Goal: Information Seeking & Learning: Check status

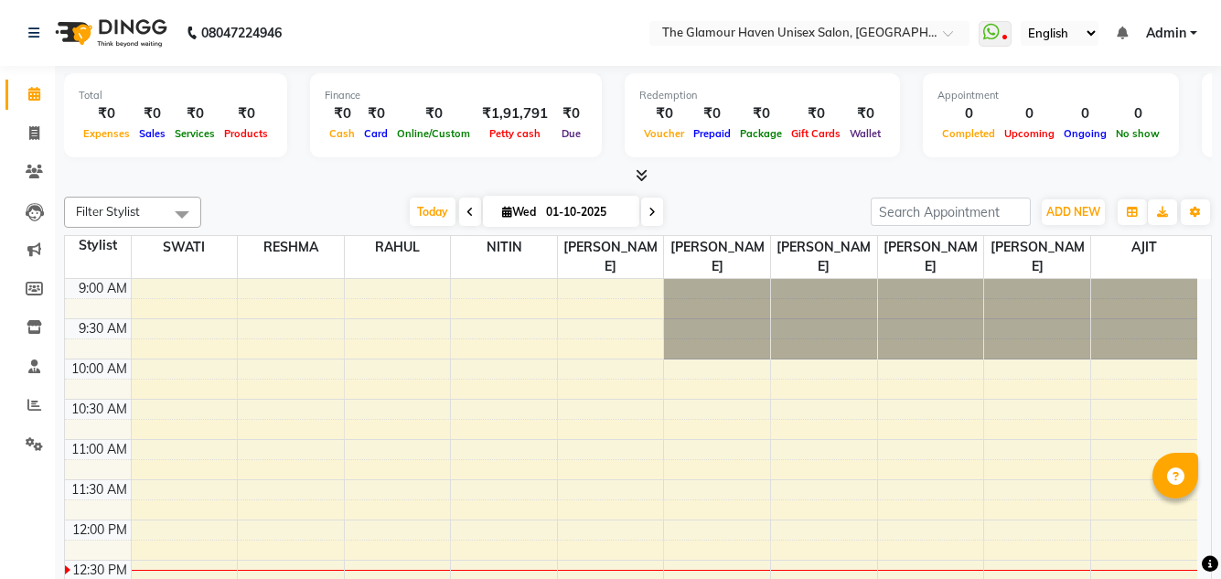
select select "en"
click at [44, 138] on span at bounding box center [34, 133] width 32 height 21
select select "7124"
select select "service"
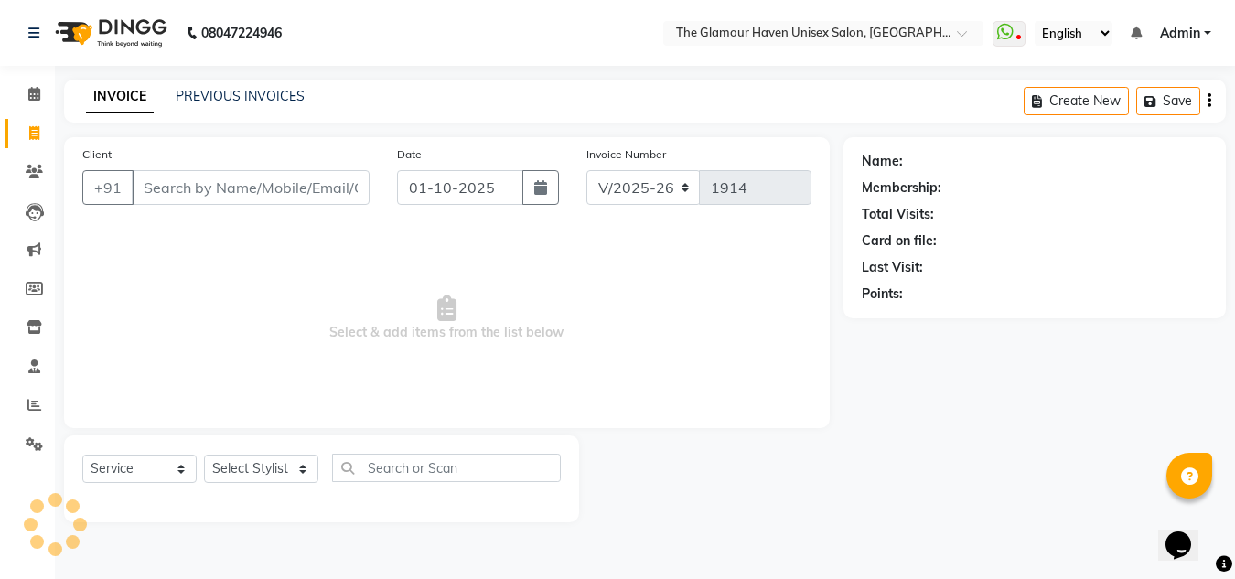
click at [263, 106] on div "INVOICE PREVIOUS INVOICES" at bounding box center [195, 97] width 263 height 21
click at [264, 100] on link "PREVIOUS INVOICES" at bounding box center [240, 96] width 129 height 16
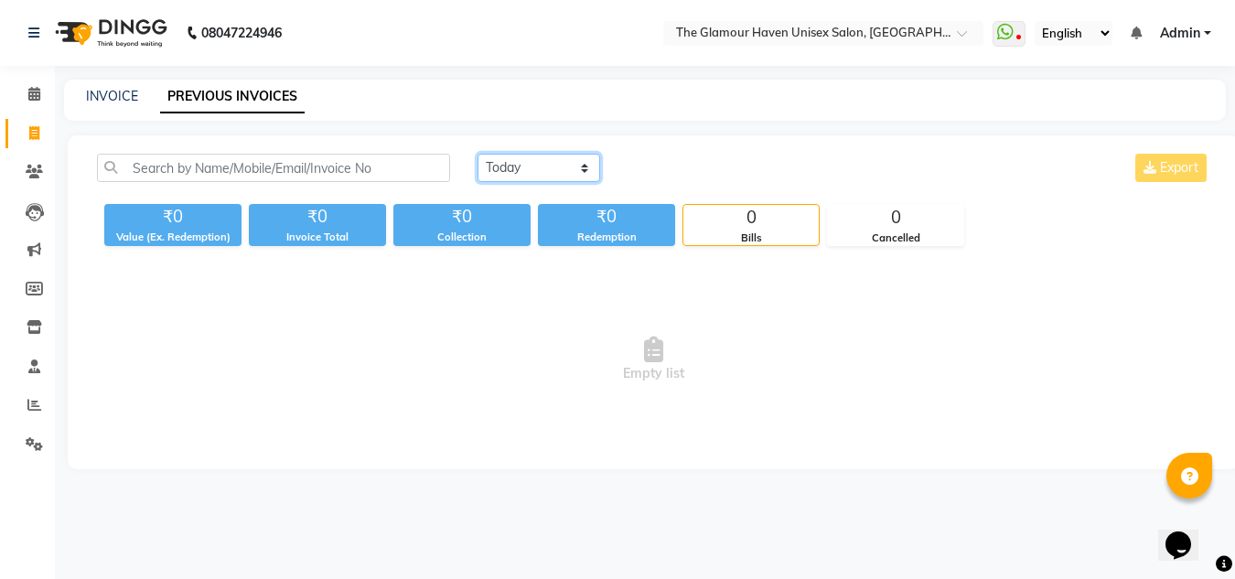
click at [587, 170] on select "[DATE] [DATE] Custom Range" at bounding box center [538, 168] width 123 height 28
select select "[DATE]"
click at [477, 154] on select "[DATE] [DATE] Custom Range" at bounding box center [538, 168] width 123 height 28
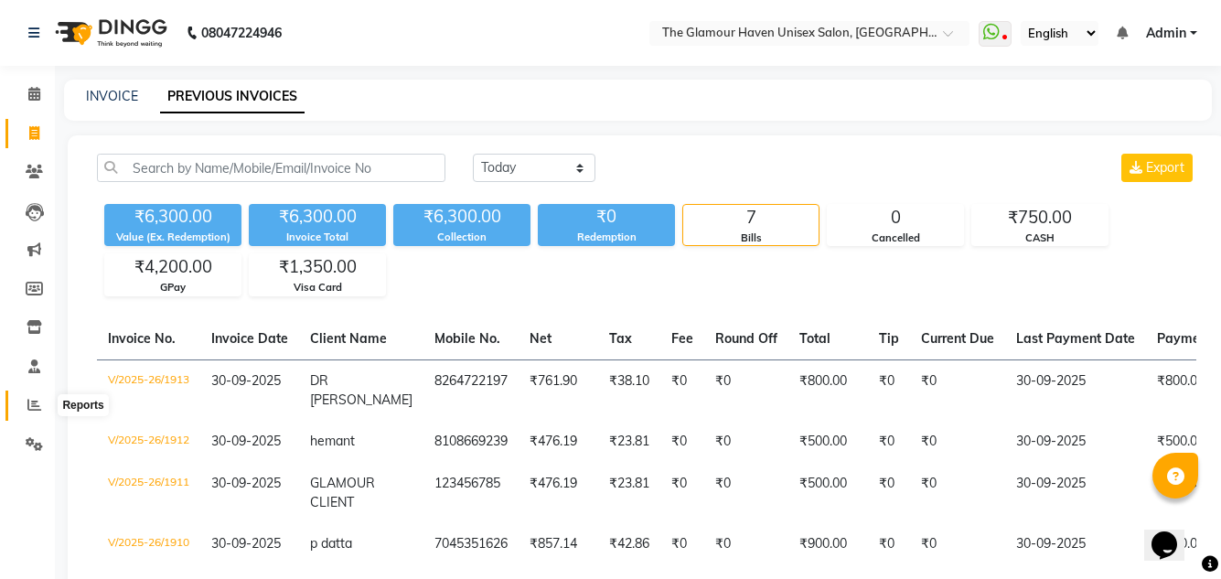
click at [43, 406] on span at bounding box center [34, 405] width 32 height 21
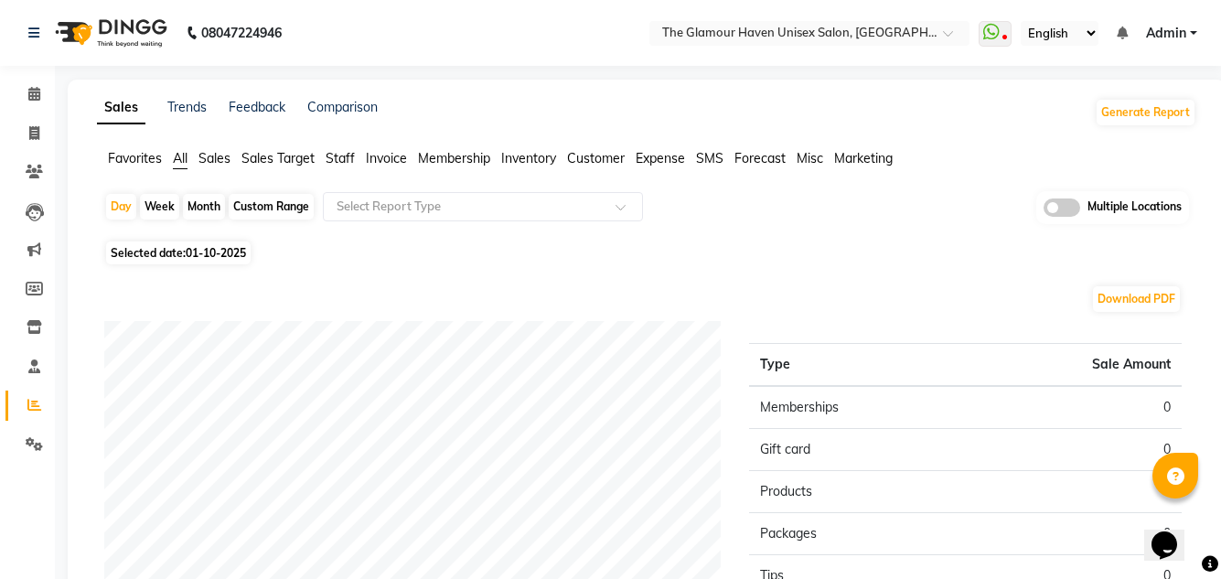
click at [342, 158] on span "Staff" at bounding box center [340, 158] width 29 height 16
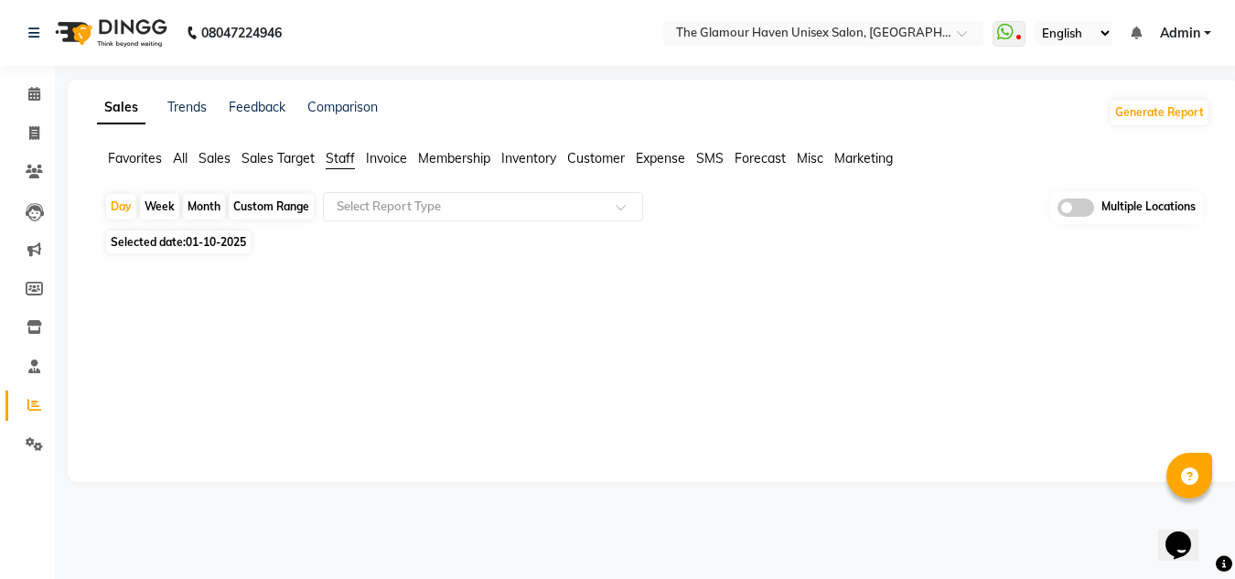
click at [156, 203] on div "Week" at bounding box center [159, 207] width 39 height 26
select select "10"
select select "2025"
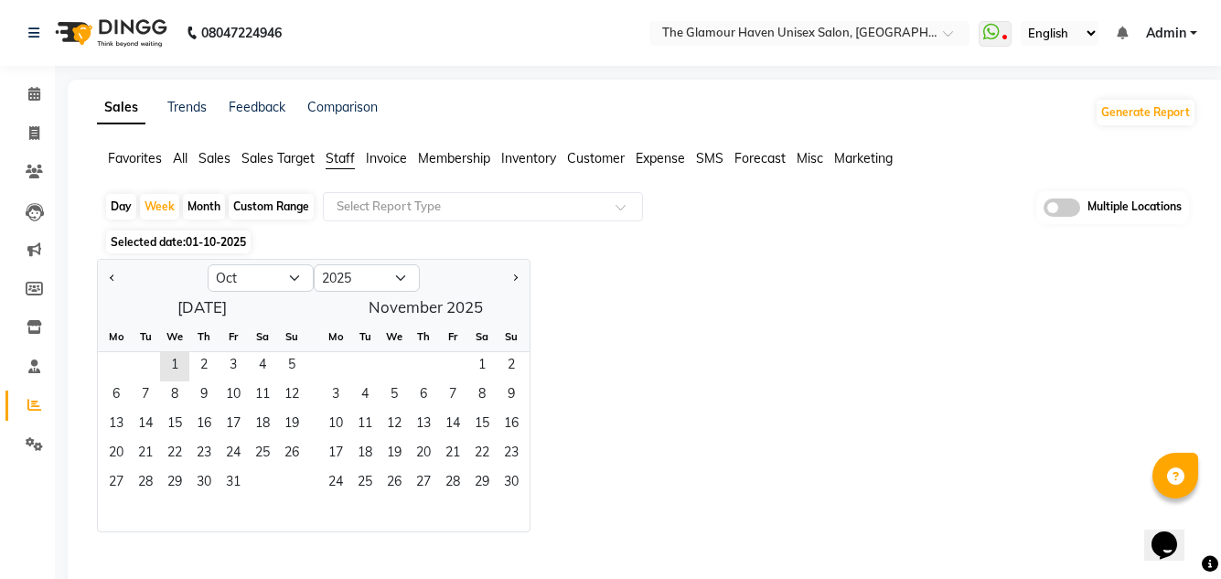
click at [127, 204] on div "Day" at bounding box center [121, 207] width 30 height 26
select select "10"
select select "2025"
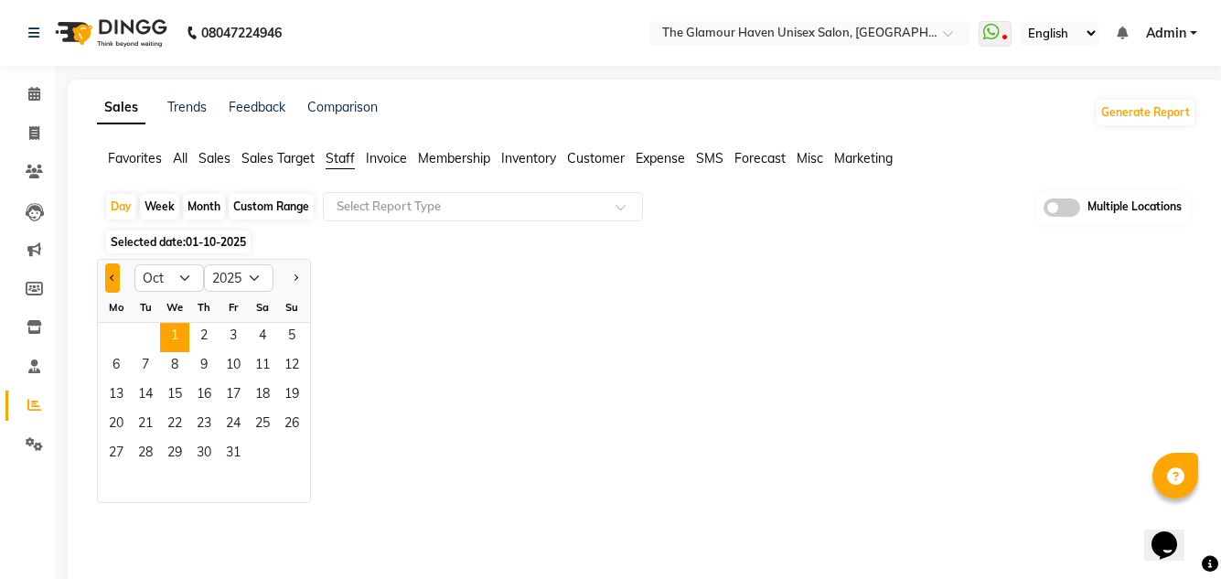
click at [116, 279] on button "Previous month" at bounding box center [112, 277] width 15 height 29
select select "9"
click at [150, 450] on span "30" at bounding box center [145, 454] width 29 height 29
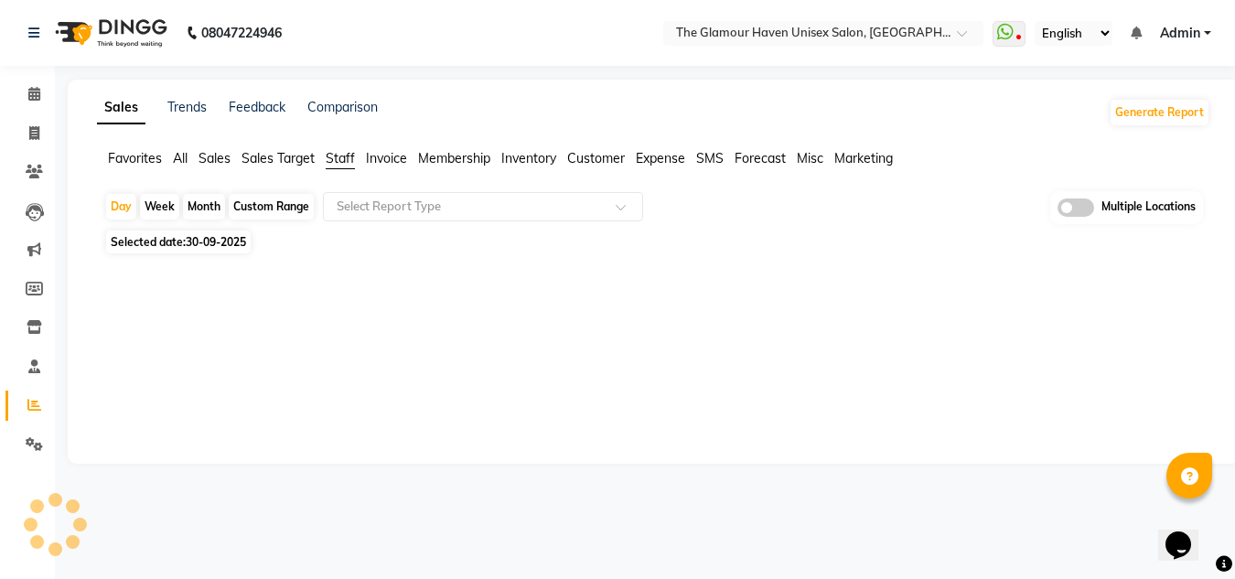
click at [281, 158] on span "Sales Target" at bounding box center [277, 158] width 73 height 16
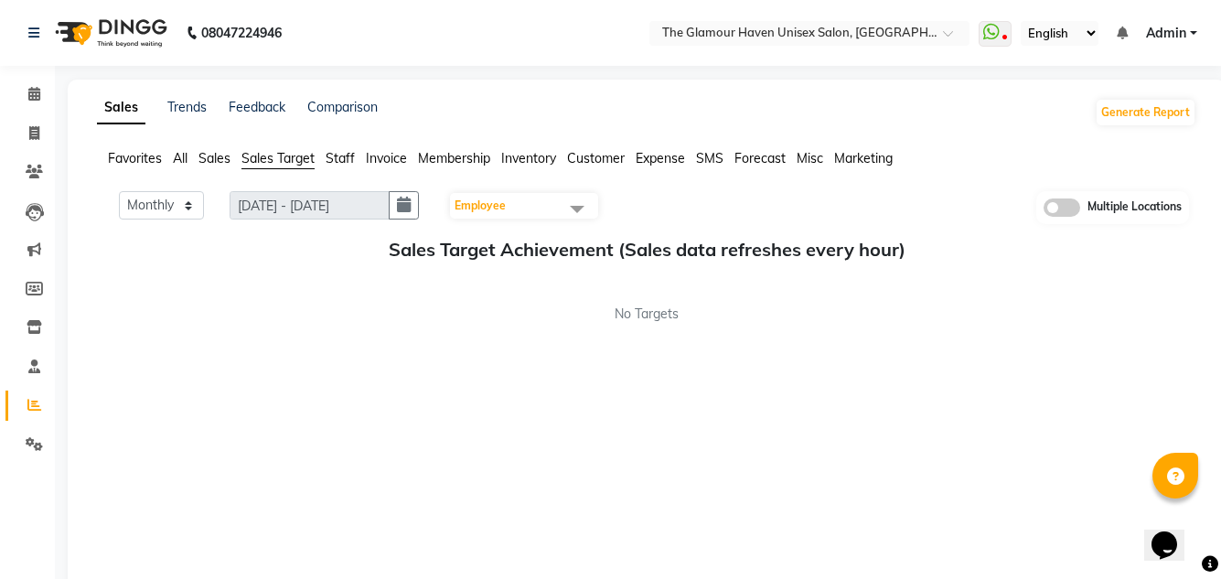
click at [352, 151] on span "Staff" at bounding box center [340, 158] width 29 height 16
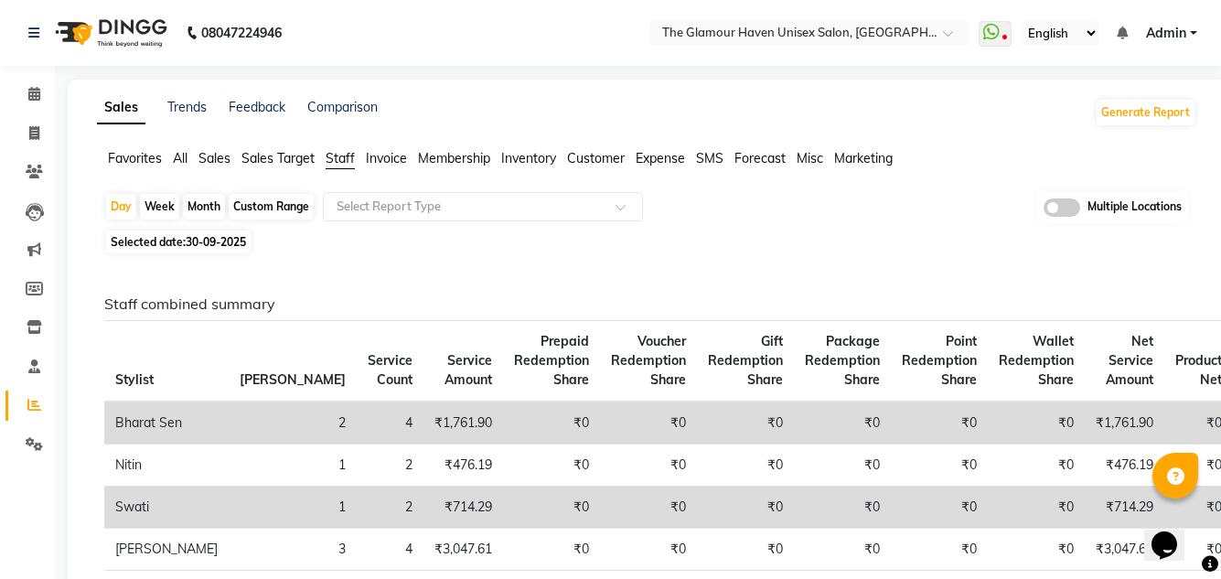
click at [219, 207] on div "Month" at bounding box center [204, 207] width 42 height 26
select select "9"
select select "2025"
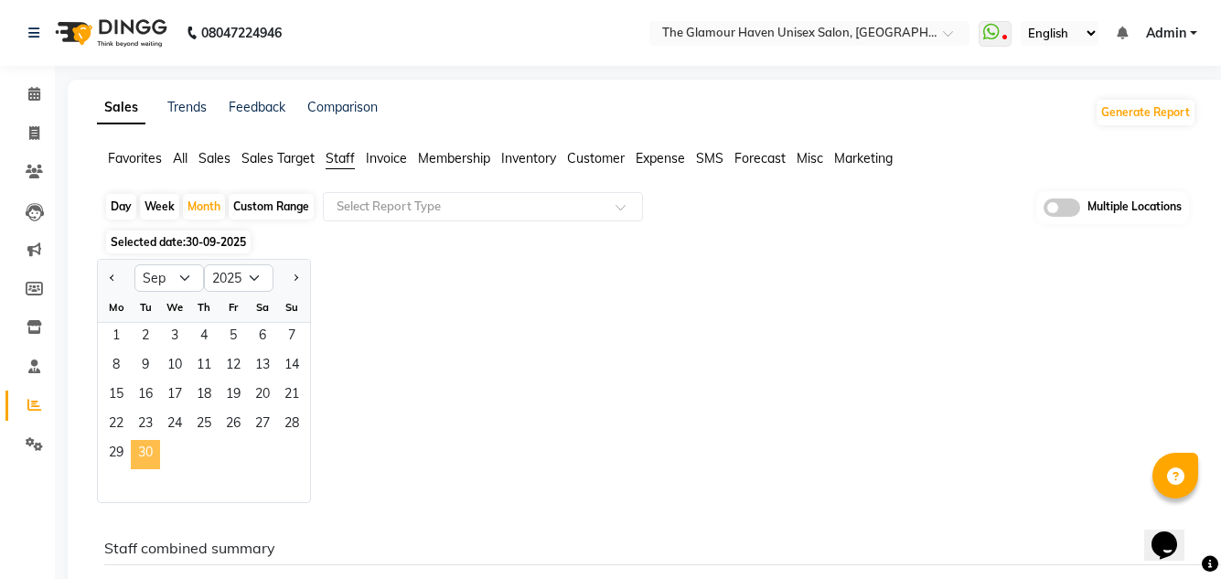
click at [145, 456] on span "30" at bounding box center [145, 454] width 29 height 29
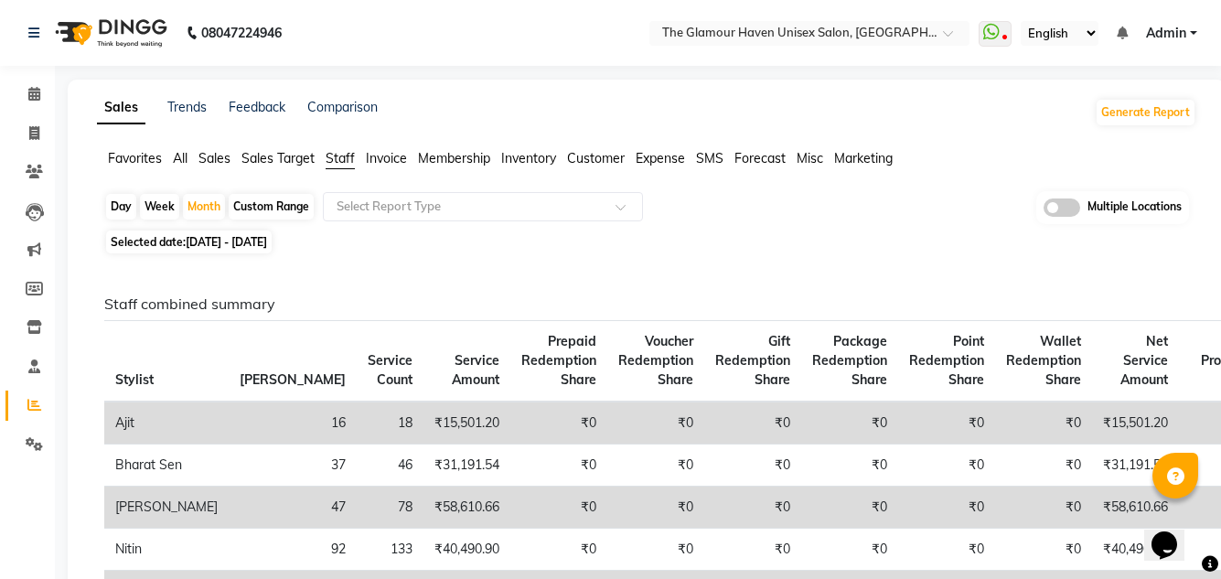
click at [262, 159] on span "Sales Target" at bounding box center [277, 158] width 73 height 16
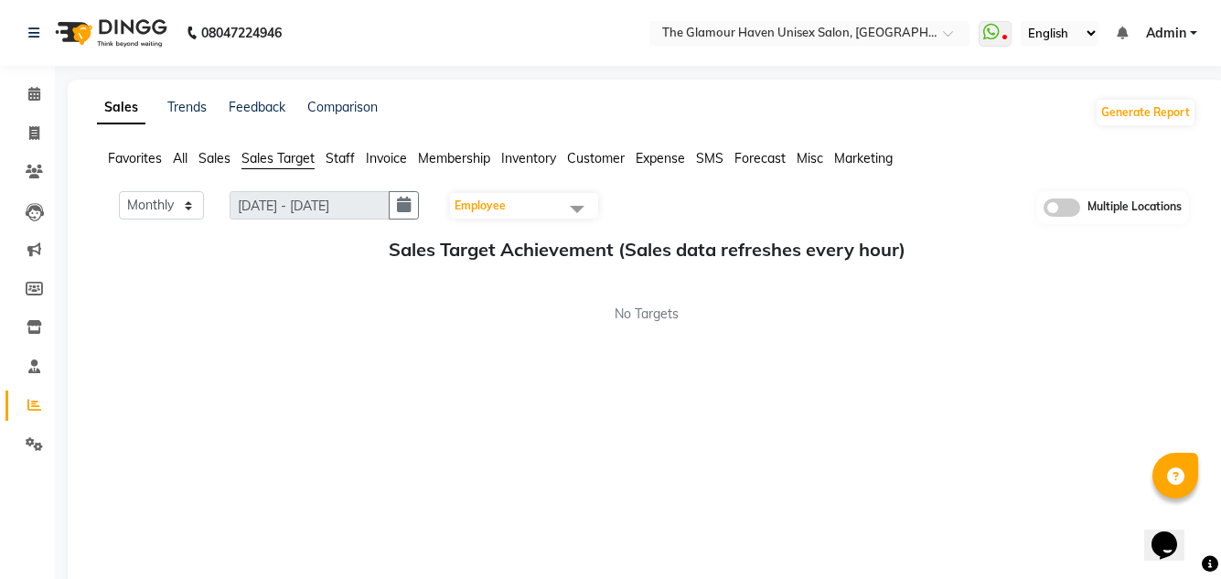
click at [180, 165] on span "All" at bounding box center [180, 158] width 15 height 16
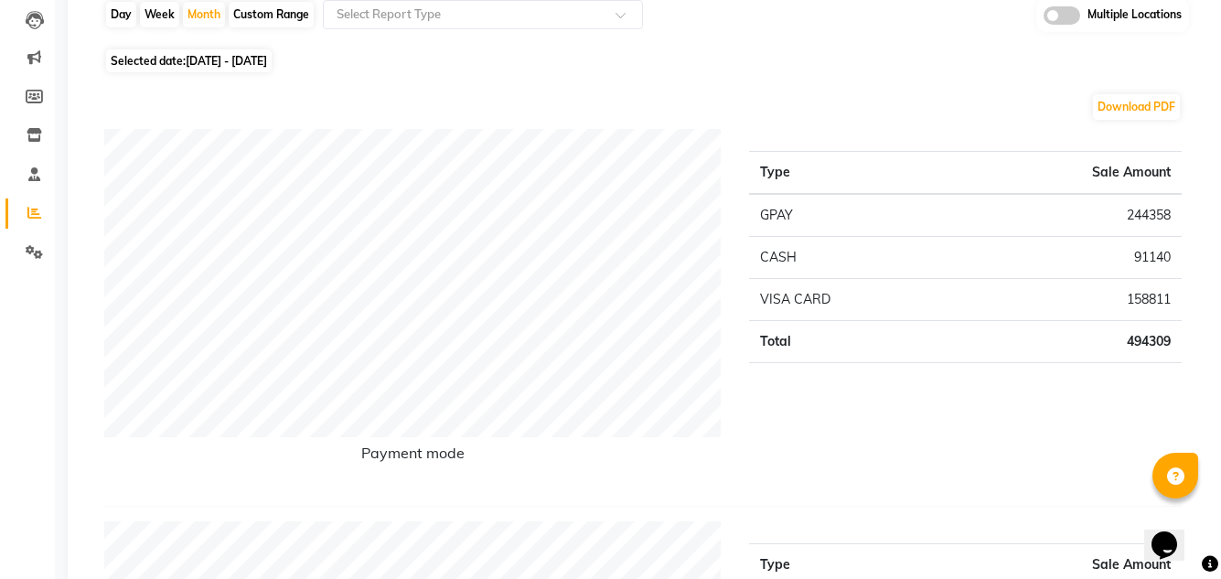
scroll to position [195, 0]
